Goal: Task Accomplishment & Management: Manage account settings

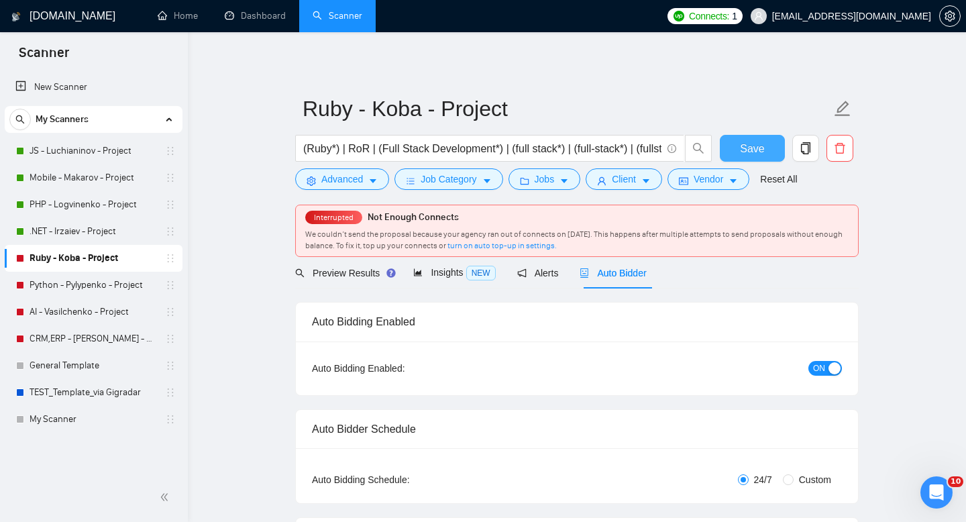
click at [763, 152] on span "Save" at bounding box center [752, 148] width 24 height 17
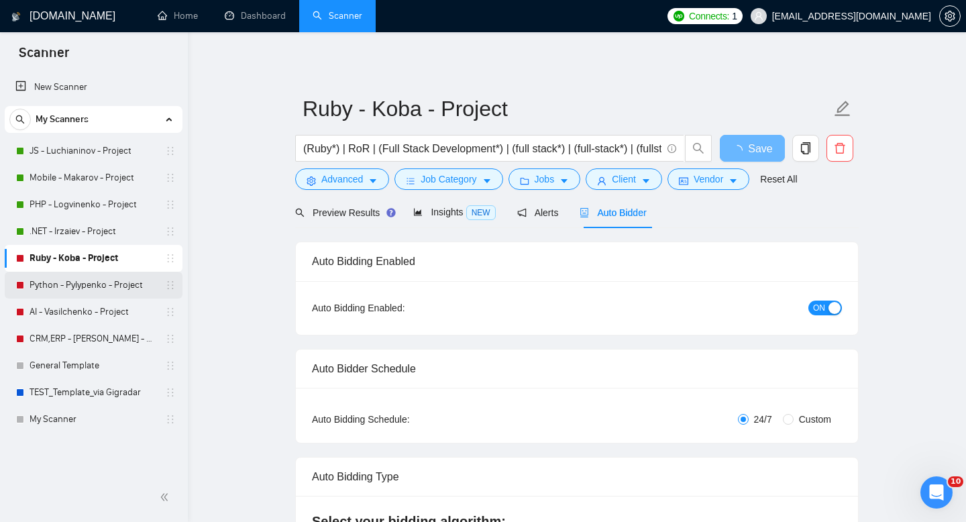
click at [72, 285] on link "Python - Pylypenko - Project" at bounding box center [93, 285] width 127 height 27
click at [64, 289] on link "Python - Pylypenko - Project" at bounding box center [93, 285] width 127 height 27
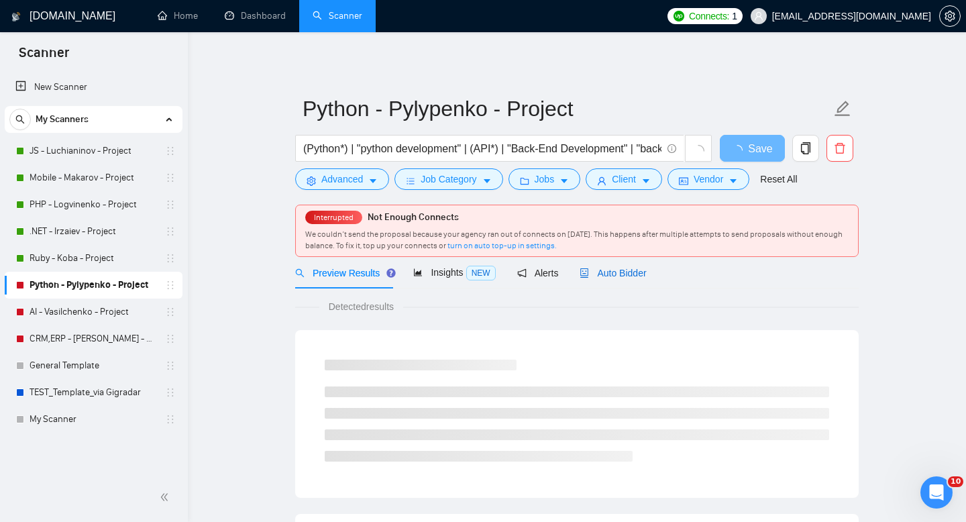
click at [636, 275] on span "Auto Bidder" at bounding box center [613, 273] width 66 height 11
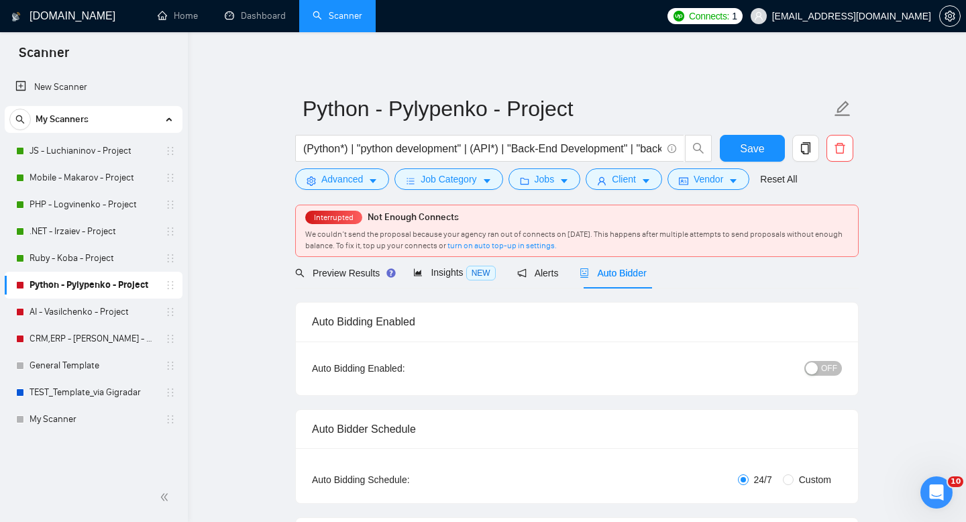
click at [827, 372] on span "OFF" at bounding box center [829, 368] width 16 height 15
click at [745, 150] on span "Save" at bounding box center [752, 148] width 24 height 17
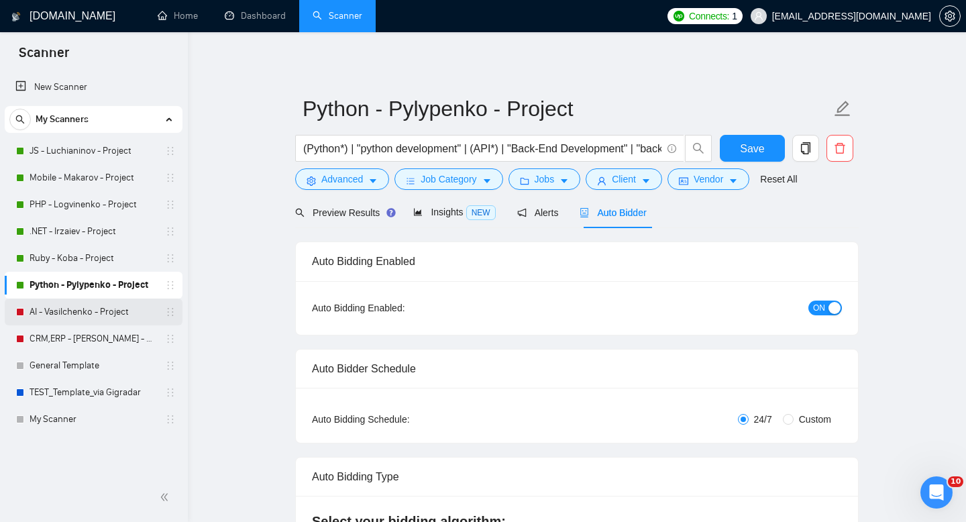
click at [60, 317] on link "AI - Vasilchenko - Project" at bounding box center [93, 312] width 127 height 27
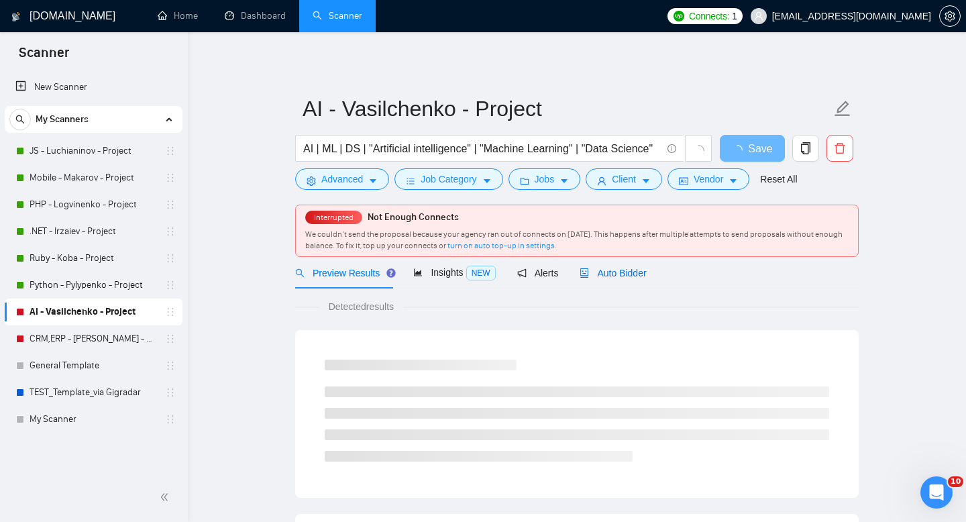
click at [625, 268] on span "Auto Bidder" at bounding box center [613, 273] width 66 height 11
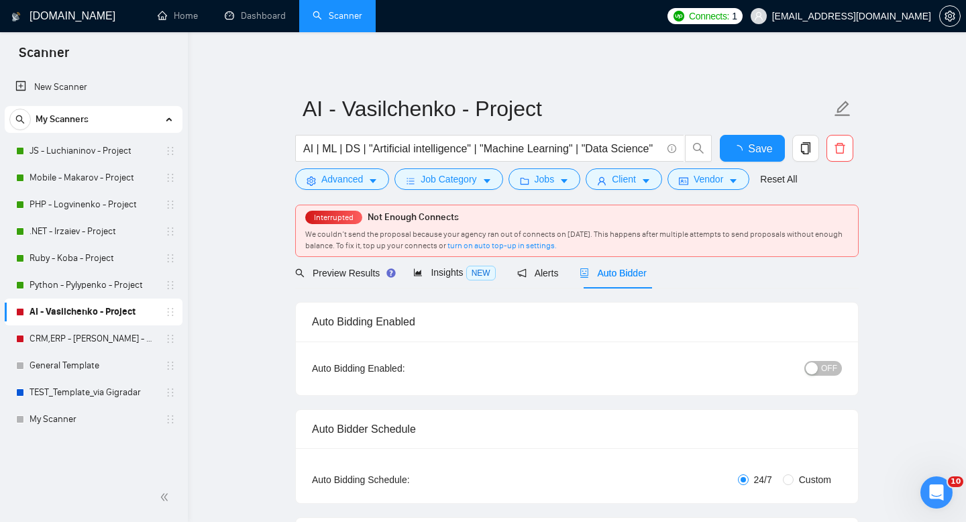
click at [829, 368] on span "OFF" at bounding box center [829, 368] width 16 height 15
click at [737, 146] on button "Save" at bounding box center [752, 148] width 65 height 27
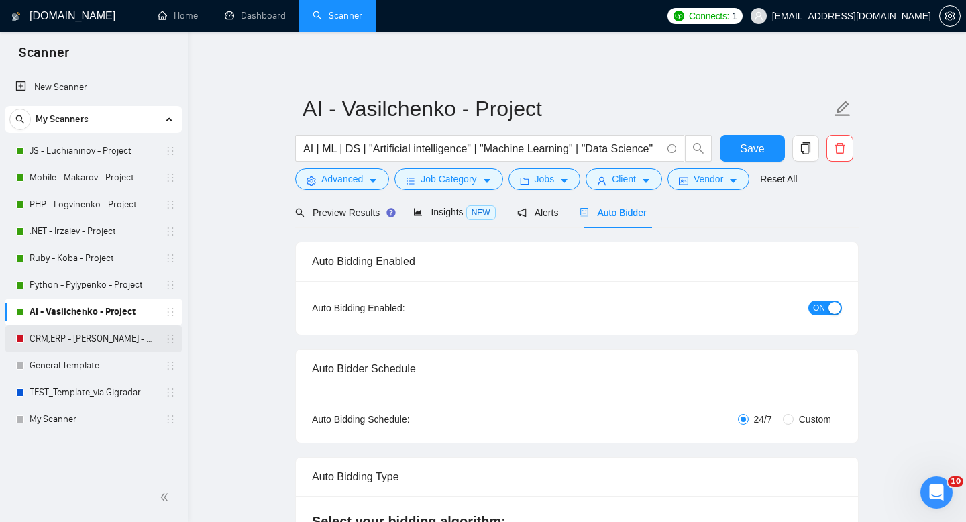
click at [72, 344] on link "CRM,ERP - [PERSON_NAME] - Project" at bounding box center [93, 338] width 127 height 27
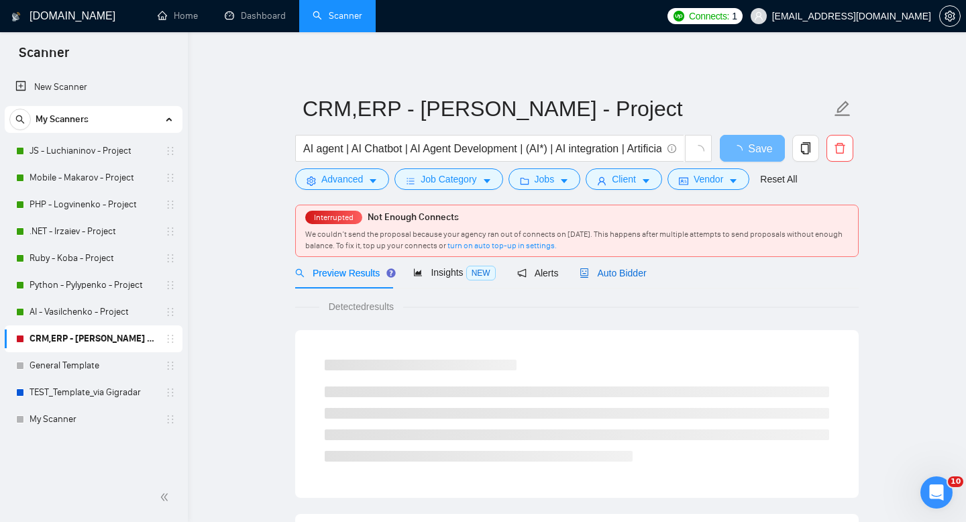
click at [627, 274] on span "Auto Bidder" at bounding box center [613, 273] width 66 height 11
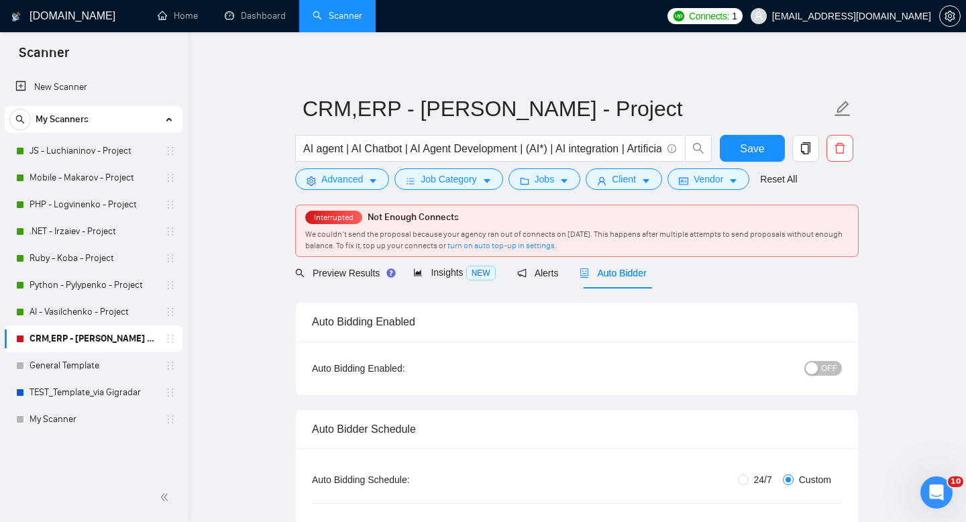
click at [819, 368] on button "OFF" at bounding box center [824, 368] width 38 height 15
click at [744, 153] on span "Save" at bounding box center [752, 148] width 24 height 17
